Goal: Navigation & Orientation: Go to known website

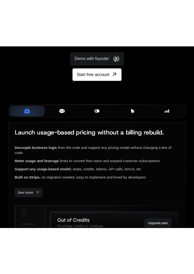
scroll to position [152, 0]
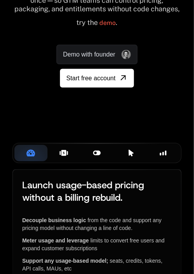
scroll to position [113, 0]
